Goal: Navigation & Orientation: Find specific page/section

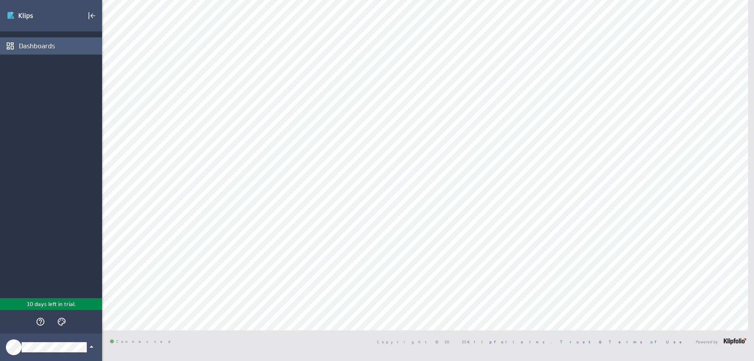
click at [24, 48] on div "Dashboards" at bounding box center [59, 46] width 81 height 9
